Goal: Information Seeking & Learning: Understand process/instructions

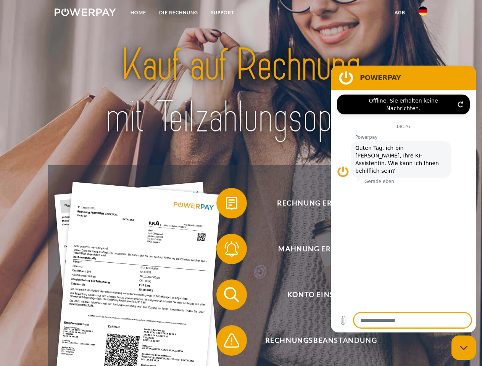
click at [85, 13] on img at bounding box center [85, 12] width 61 height 8
click at [423, 13] on img at bounding box center [422, 10] width 9 height 9
click at [399, 13] on link "agb" at bounding box center [400, 13] width 24 height 14
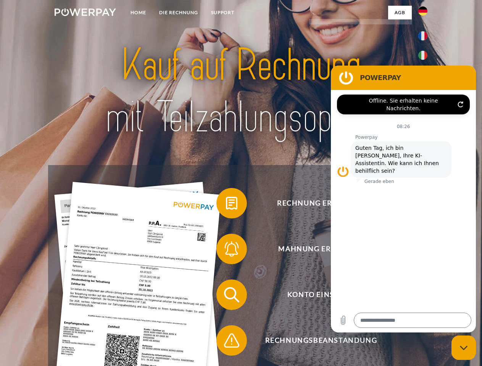
click at [226, 205] on span at bounding box center [220, 203] width 38 height 38
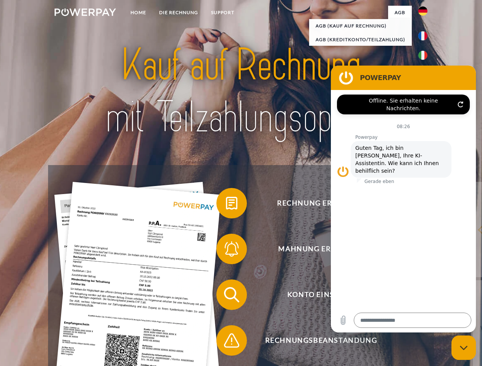
click at [226, 251] on div "Rechnung erhalten? Mahnung erhalten? Konto einsehen" at bounding box center [240, 317] width 385 height 305
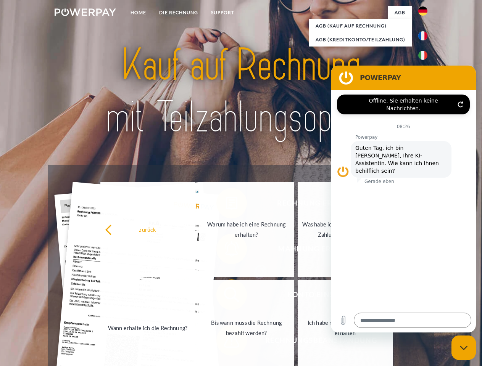
click at [226, 296] on link "Bis wann muss die Rechnung bezahlt werden?" at bounding box center [246, 327] width 95 height 95
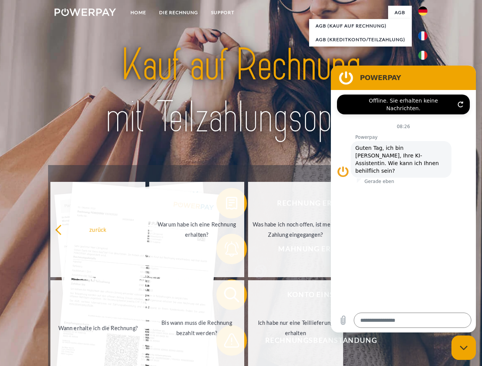
click at [226, 342] on span at bounding box center [220, 341] width 38 height 38
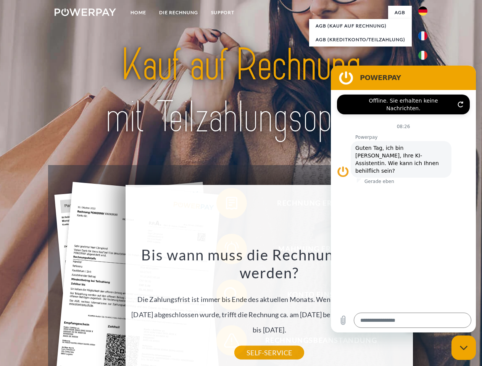
click at [463, 348] on icon "Messaging-Fenster schließen" at bounding box center [464, 348] width 8 height 5
type textarea "*"
